Goal: Information Seeking & Learning: Compare options

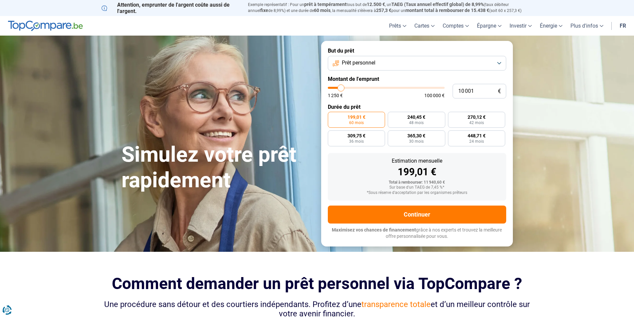
type input "10 500"
type input "10500"
type input "11 250"
type input "11250"
type input "12 500"
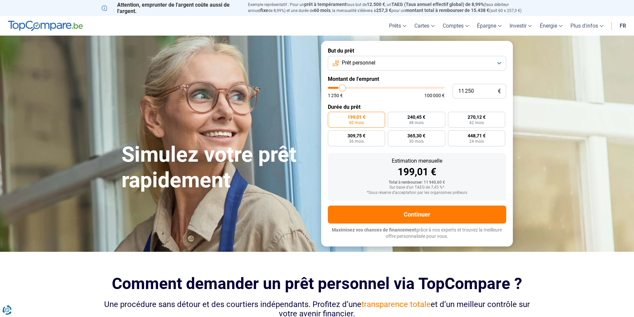
type input "12500"
type input "14 500"
type input "14500"
type input "17 250"
type input "17250"
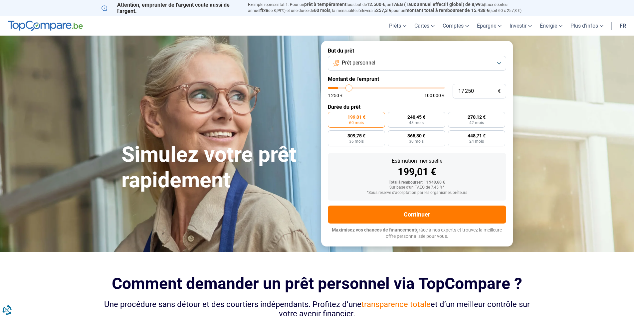
type input "20 000"
type input "20000"
type input "22 250"
type input "22250"
type input "24 250"
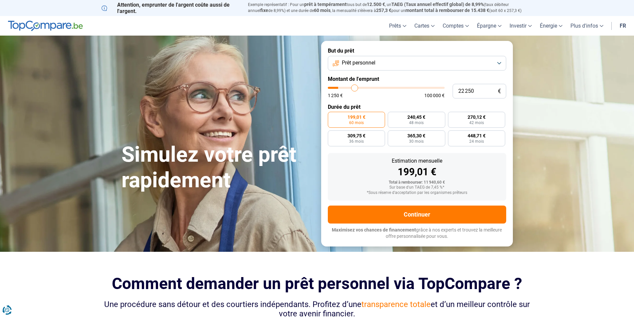
type input "24250"
type input "25 750"
type input "25750"
type input "27 500"
type input "27500"
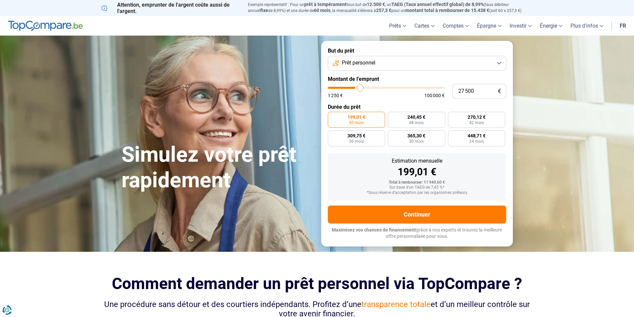
type input "29 000"
type input "29000"
type input "29 500"
type input "29500"
type input "29 750"
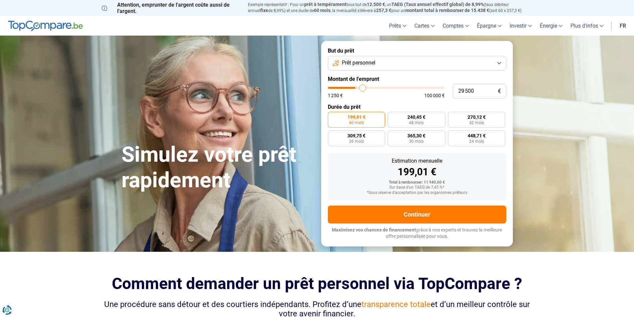
type input "29750"
type input "30 250"
type input "30250"
type input "30 500"
type input "30500"
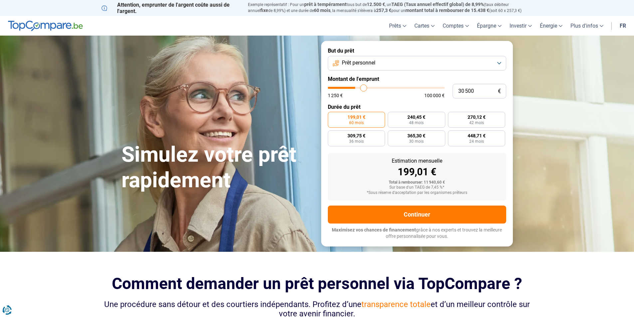
type input "30 750"
type input "30750"
type input "31 000"
type input "31000"
type input "31 250"
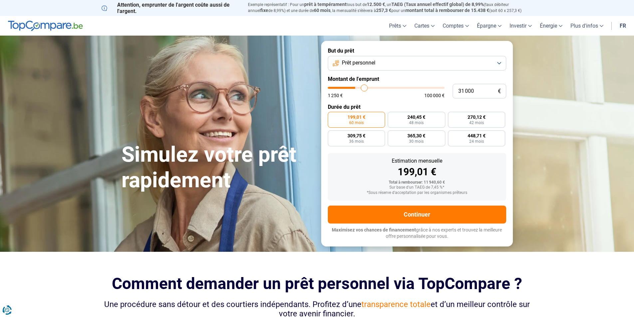
type input "31250"
type input "32 000"
type input "32000"
type input "32 250"
type input "32250"
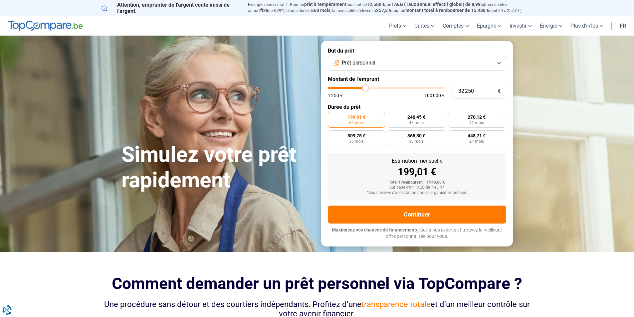
type input "32 500"
type input "32500"
type input "33 250"
type input "33250"
type input "33 750"
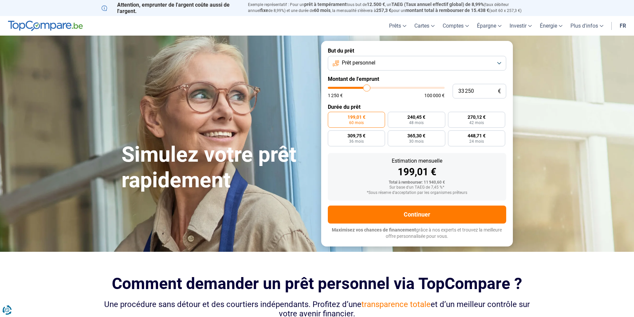
type input "33750"
type input "34 250"
type input "34250"
type input "35 250"
type input "35250"
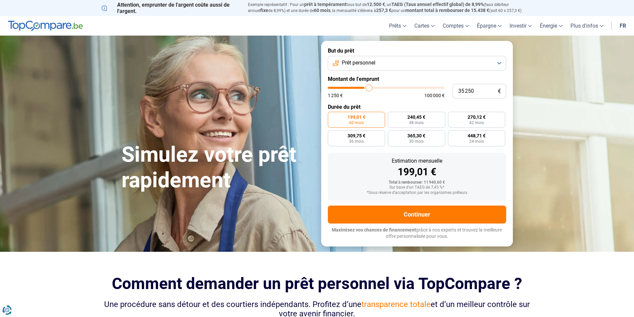
type input "36 250"
type input "36250"
type input "37 250"
type input "37250"
type input "38 750"
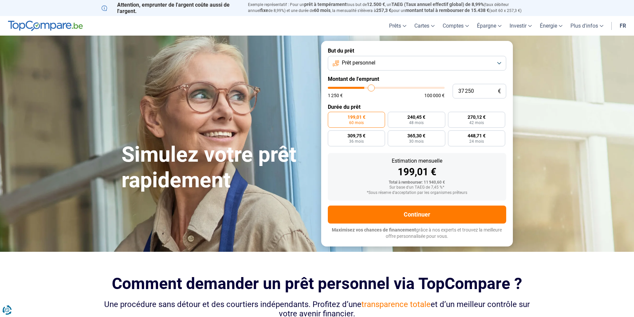
type input "38750"
type input "40 000"
type input "40000"
type input "41 500"
type input "41500"
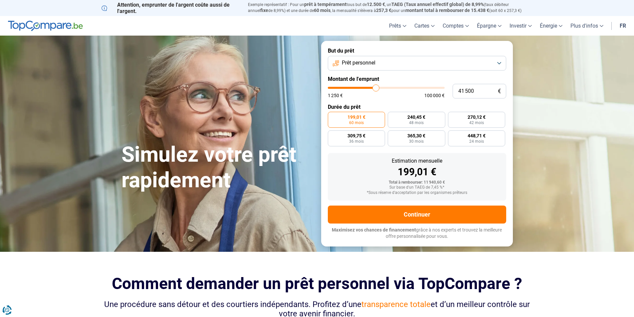
type input "42 500"
type input "42500"
type input "44 000"
type input "44000"
type input "45 500"
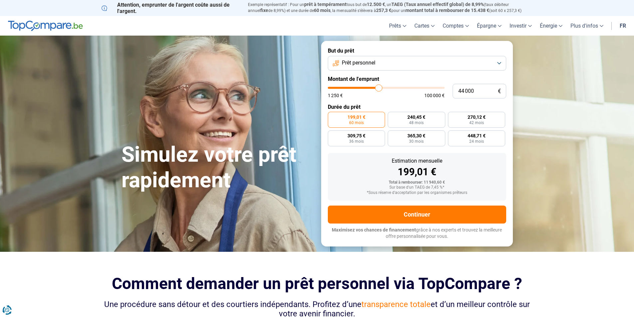
type input "45500"
type input "46 750"
type input "46750"
type input "47 500"
type input "47500"
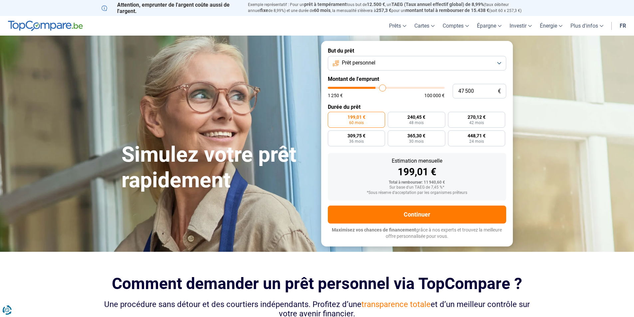
type input "48 500"
type input "48500"
type input "49 000"
type input "49000"
type input "49 750"
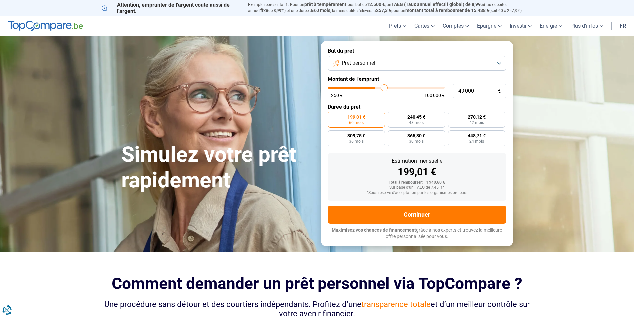
type input "49750"
type input "50 000"
type input "50000"
type input "50 500"
type input "50500"
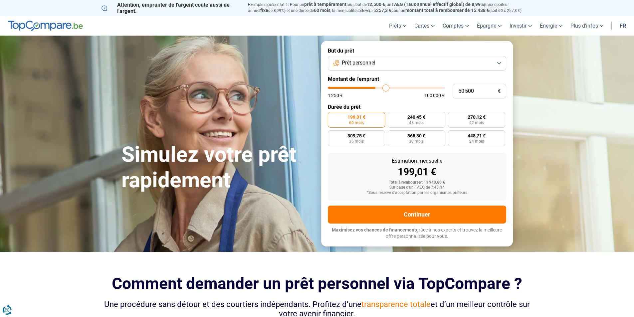
type input "51 000"
type input "51000"
type input "51 250"
type input "51250"
type input "51 500"
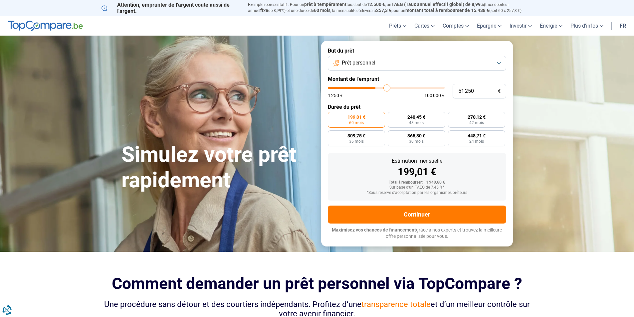
type input "51500"
type input "51 750"
type input "51750"
type input "52 000"
type input "52000"
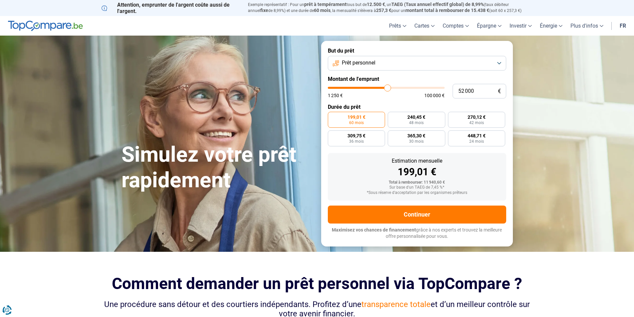
type input "52 500"
type input "52500"
type input "52 750"
type input "52750"
type input "53 000"
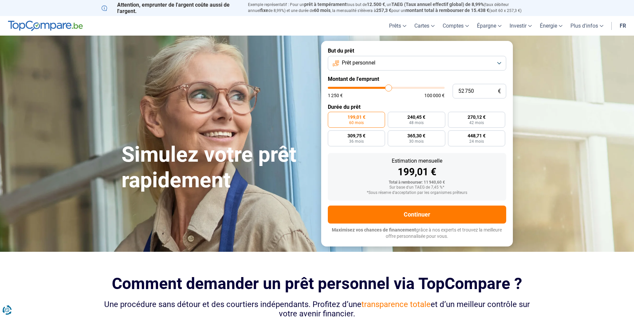
type input "53000"
type input "53 250"
type input "53250"
type input "53 500"
type input "53500"
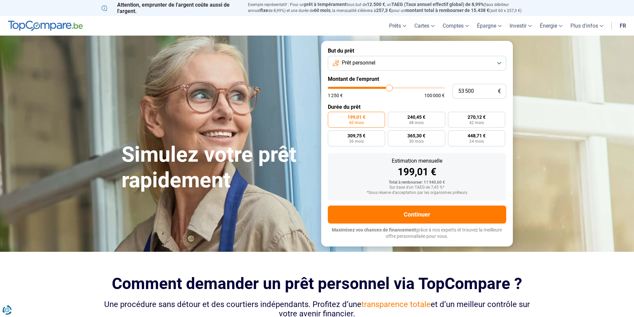
type input "53 250"
type input "53250"
type input "52 750"
type input "52750"
type input "51 750"
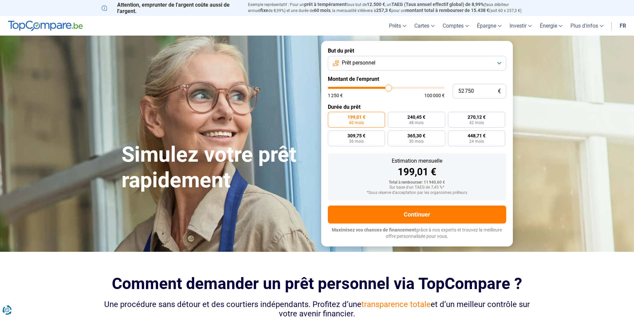
type input "51750"
type input "50 000"
type input "50000"
type input "48 500"
type input "48500"
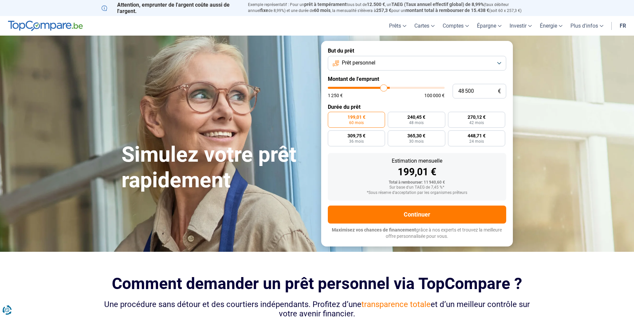
type input "47 000"
type input "47000"
type input "46 000"
type input "46000"
type input "45 750"
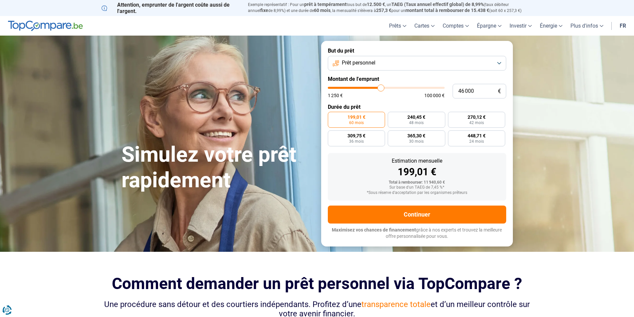
type input "45750"
type input "45 500"
type input "45500"
type input "45 250"
type input "45250"
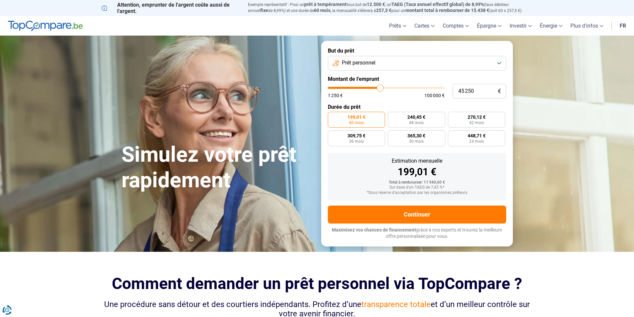
type input "44 500"
type input "44500"
type input "44 000"
type input "44000"
type input "43 750"
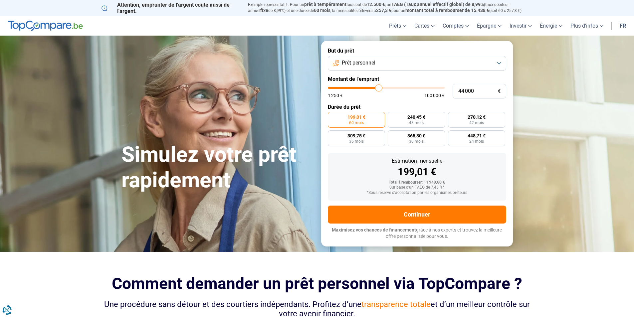
type input "43750"
type input "43 500"
type input "43500"
type input "42 750"
type input "42750"
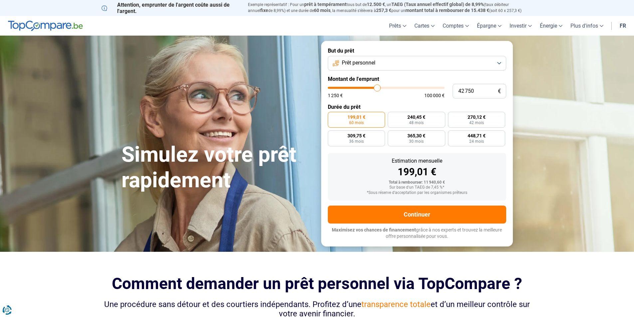
type input "42 500"
type input "42500"
type input "42 250"
type input "42250"
type input "42 000"
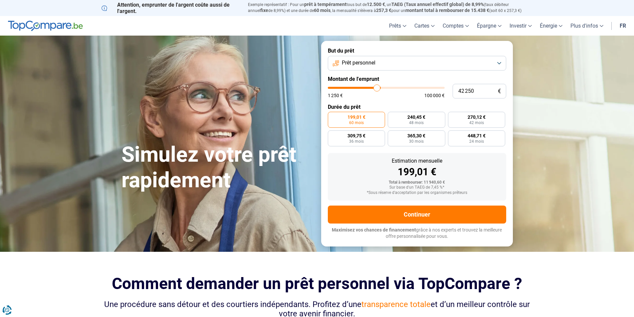
type input "42000"
type input "41 250"
type input "41250"
type input "41 000"
type input "41000"
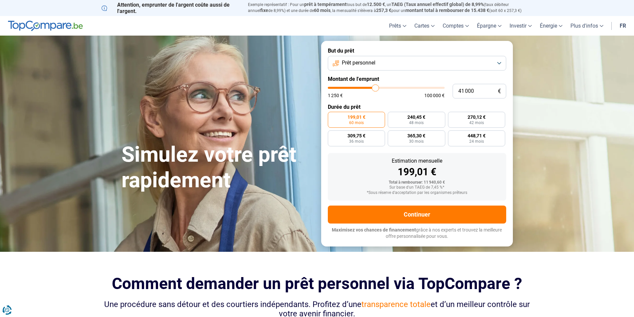
type input "40 250"
type input "40250"
type input "40 000"
type input "40000"
type input "39 500"
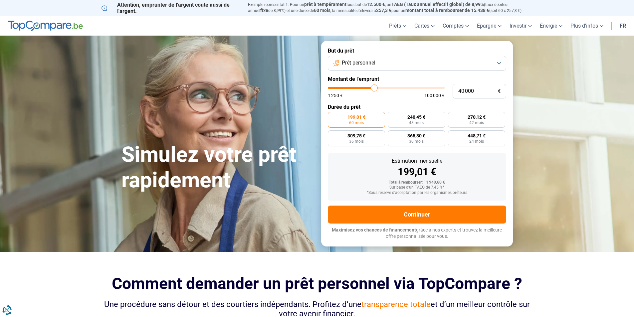
type input "39500"
type input "38 750"
type input "38750"
type input "38 000"
type input "38000"
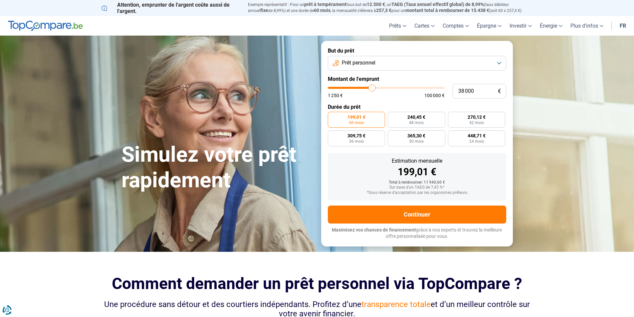
type input "37 250"
type input "37250"
type input "37 000"
type input "37000"
type input "36 750"
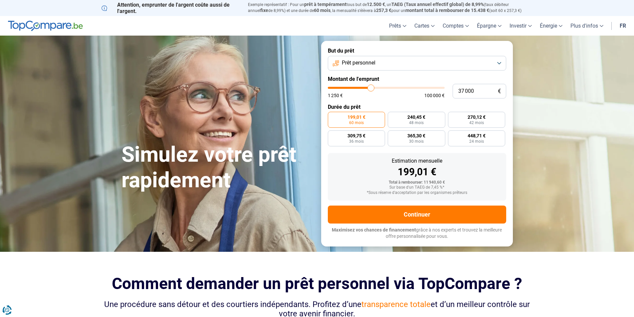
type input "36750"
type input "36 500"
type input "36500"
type input "35 500"
type input "35500"
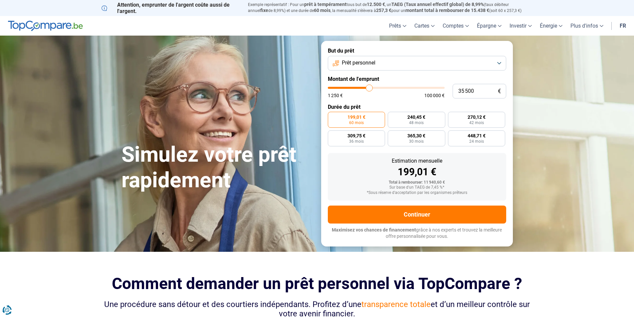
type input "33 750"
type input "33750"
type input "32 500"
type input "32500"
type input "32 000"
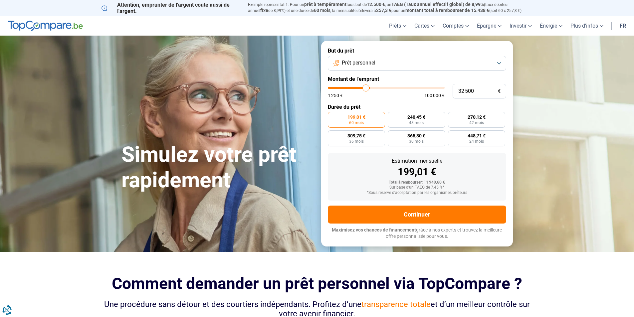
type input "32000"
type input "31 750"
type input "31750"
type input "31 250"
type input "31250"
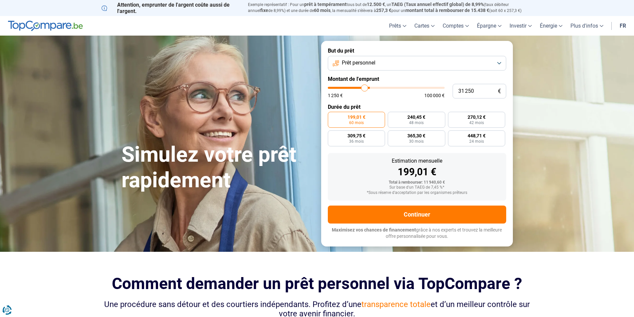
type input "31 000"
type input "31000"
type input "30 750"
type input "30750"
type input "30 500"
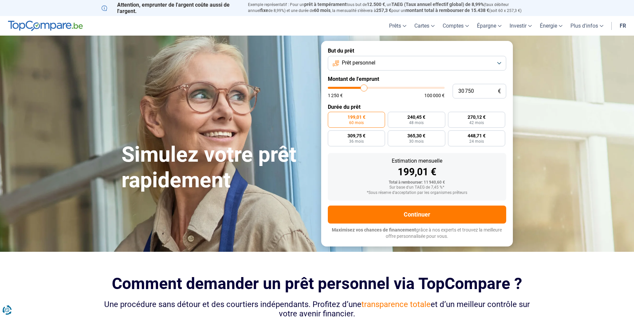
type input "30500"
type input "30 250"
type input "30250"
type input "29 750"
type input "29750"
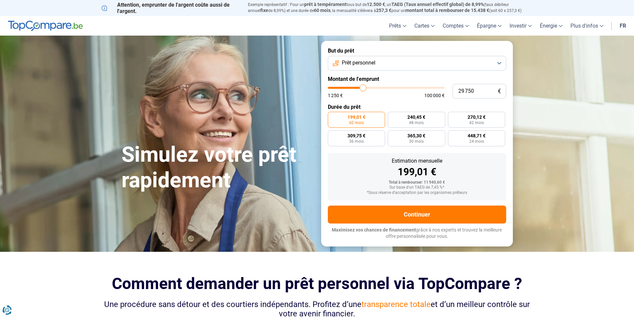
type input "29 250"
type input "29250"
type input "29 000"
type input "29000"
type input "28 750"
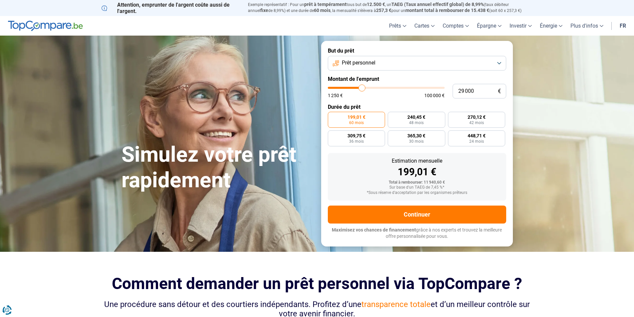
type input "28750"
type input "28 000"
type input "28000"
type input "27 250"
type input "27250"
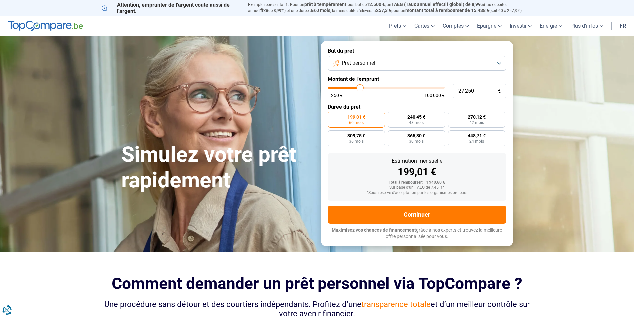
type input "26 500"
type input "26500"
type input "26 000"
type input "26000"
type input "25 000"
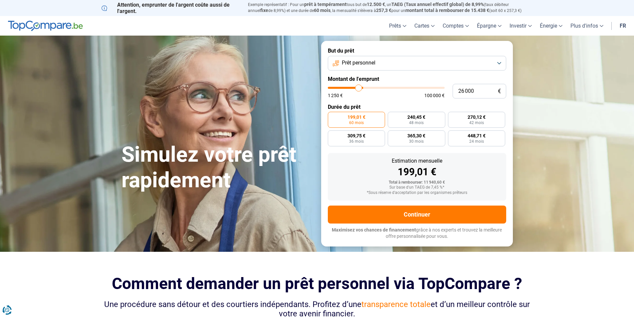
type input "25000"
type input "24 250"
type input "24250"
type input "23 750"
type input "23750"
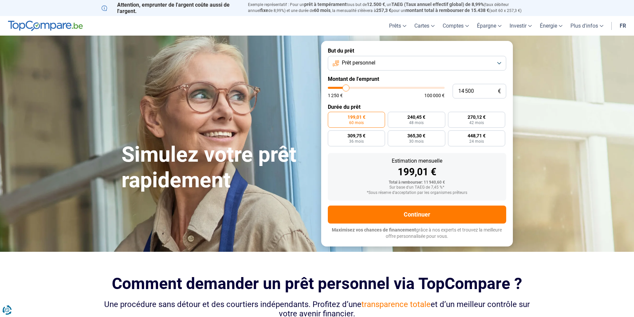
drag, startPoint x: 342, startPoint y: 87, endPoint x: 346, endPoint y: 94, distance: 8.3
click at [346, 89] on input "range" at bounding box center [386, 88] width 117 height 2
click at [354, 137] on span "441,35 €" at bounding box center [356, 135] width 18 height 5
click at [332, 135] on input "441,35 € 36 mois" at bounding box center [330, 132] width 4 height 4
drag, startPoint x: 344, startPoint y: 89, endPoint x: 354, endPoint y: 88, distance: 9.3
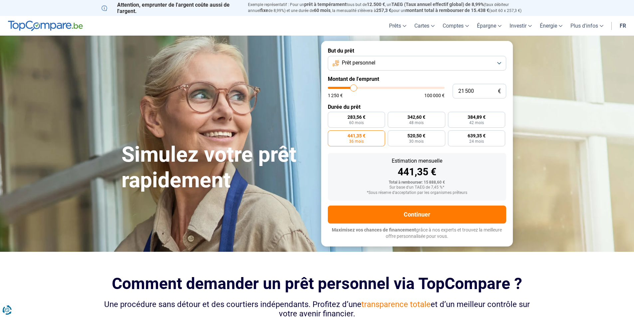
click at [354, 88] on input "range" at bounding box center [386, 88] width 117 height 2
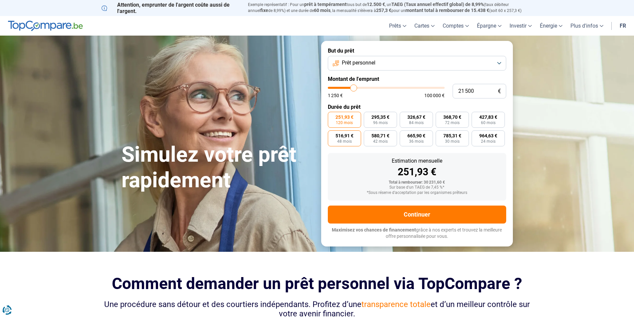
click at [343, 142] on span "48 mois" at bounding box center [344, 141] width 15 height 4
click at [332, 135] on input "516,91 € 48 mois" at bounding box center [330, 132] width 4 height 4
click at [490, 118] on span "427,83 €" at bounding box center [488, 117] width 18 height 5
click at [476, 116] on input "427,83 € 60 mois" at bounding box center [473, 114] width 4 height 4
drag, startPoint x: 454, startPoint y: 120, endPoint x: 457, endPoint y: 118, distance: 3.9
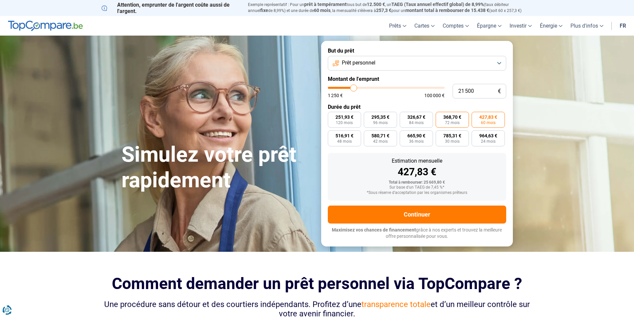
click at [453, 120] on label "368,70 € 72 mois" at bounding box center [451, 120] width 33 height 16
click at [440, 116] on input "368,70 € 72 mois" at bounding box center [437, 114] width 4 height 4
click at [488, 121] on span "60 mois" at bounding box center [488, 123] width 15 height 4
click at [476, 116] on input "427,83 € 60 mois" at bounding box center [473, 114] width 4 height 4
